Goal: Task Accomplishment & Management: Manage account settings

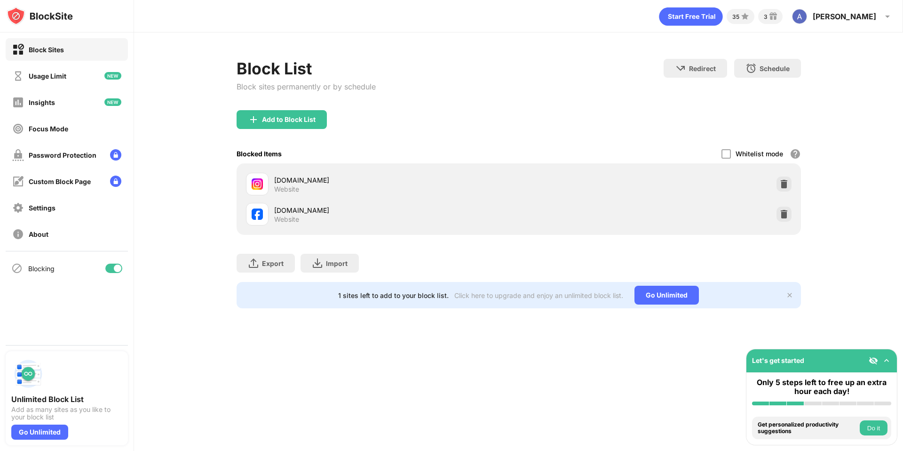
click at [550, 62] on div "Block List Block sites permanently or by schedule Redirect Choose a site to be …" at bounding box center [519, 84] width 564 height 51
